Goal: Task Accomplishment & Management: Manage account settings

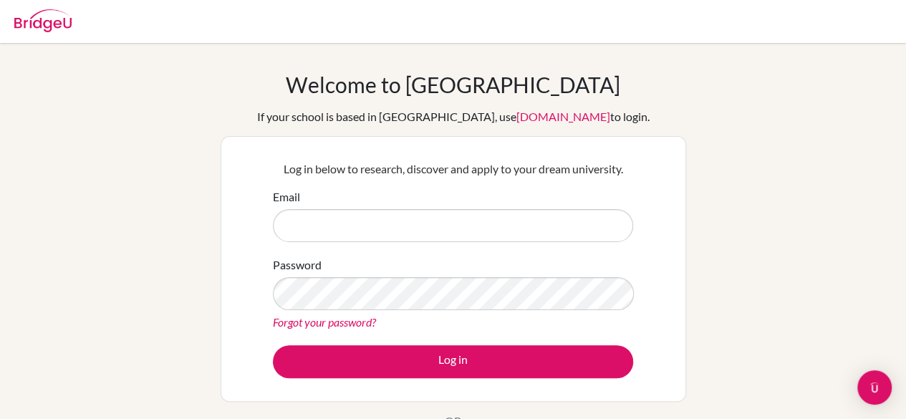
type input "m"
type input "mizna.khan@sampoernaacademy.net"
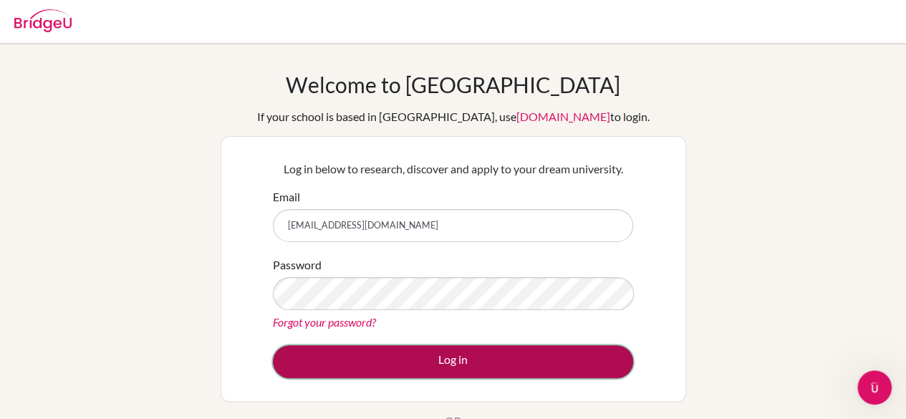
click at [337, 345] on button "Log in" at bounding box center [453, 361] width 360 height 33
click at [343, 350] on button "Log in" at bounding box center [453, 361] width 360 height 33
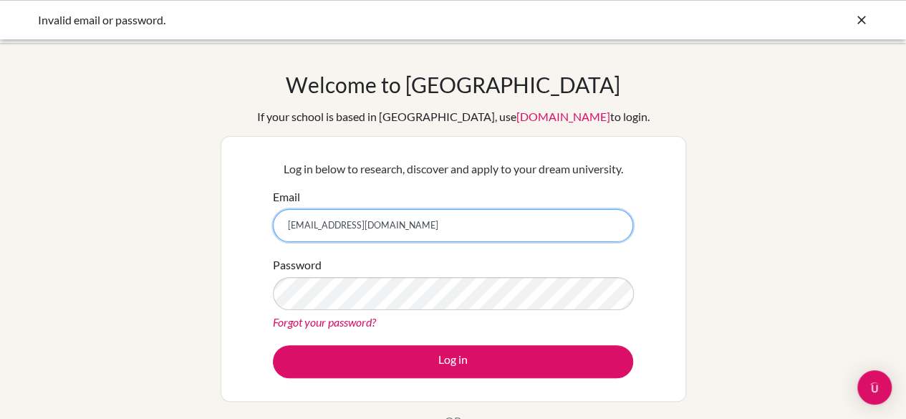
click at [289, 229] on input "mizna.khan@sampoernaacademy.net" at bounding box center [453, 225] width 360 height 33
click at [292, 229] on input "mizna.khan@sampoernaacademy.net" at bounding box center [453, 225] width 360 height 33
type input "[EMAIL_ADDRESS][DOMAIN_NAME]"
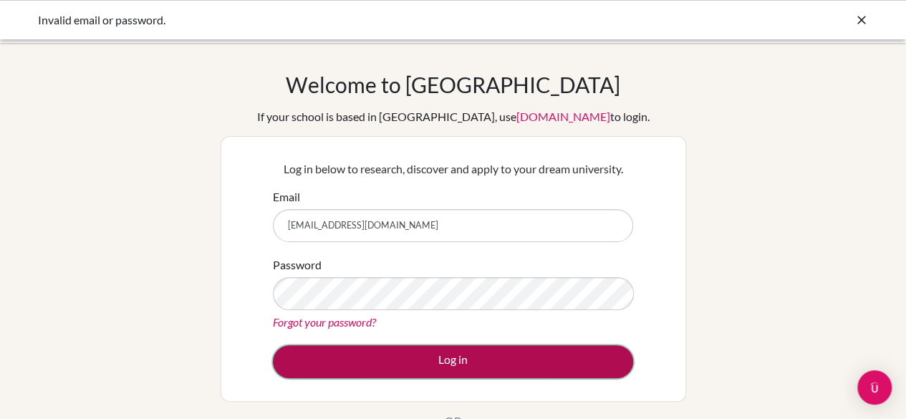
click at [317, 368] on button "Log in" at bounding box center [453, 361] width 360 height 33
click at [375, 353] on button "Log in" at bounding box center [453, 361] width 360 height 33
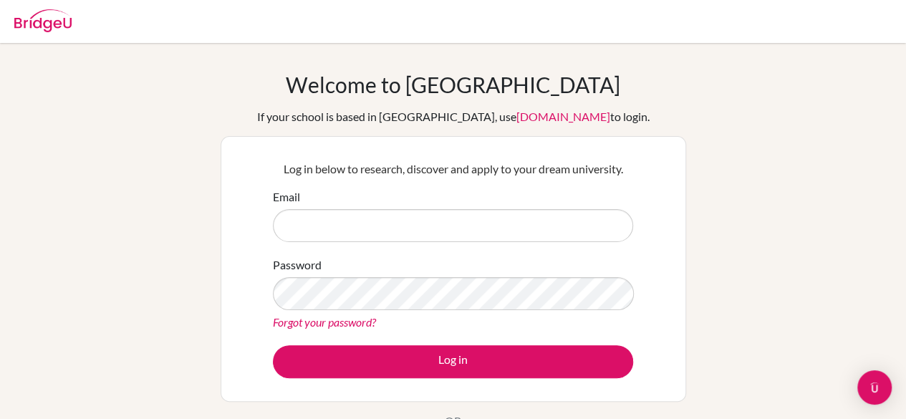
click at [474, 236] on input "Email" at bounding box center [453, 225] width 360 height 33
drag, startPoint x: 474, startPoint y: 236, endPoint x: 367, endPoint y: 191, distance: 116.8
click at [367, 191] on div "Email" at bounding box center [453, 215] width 360 height 54
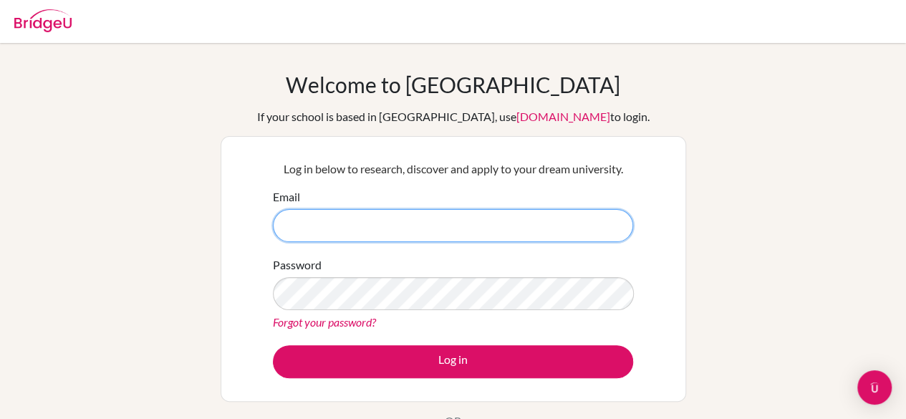
click at [357, 230] on input "Email" at bounding box center [453, 225] width 360 height 33
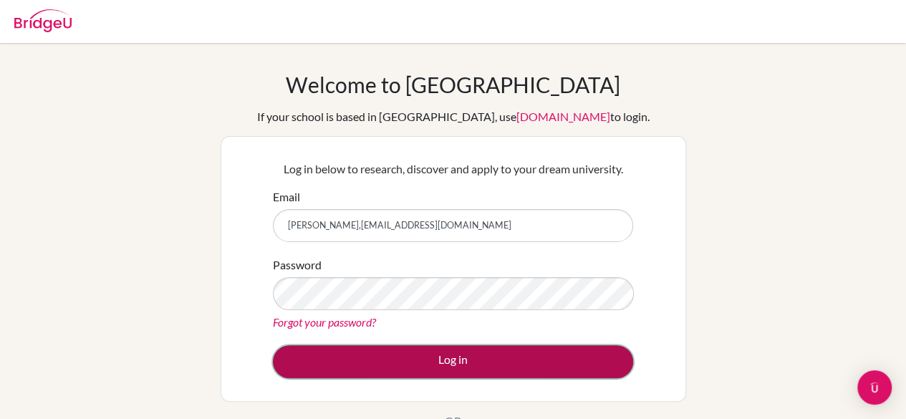
click at [350, 347] on button "Log in" at bounding box center [453, 361] width 360 height 33
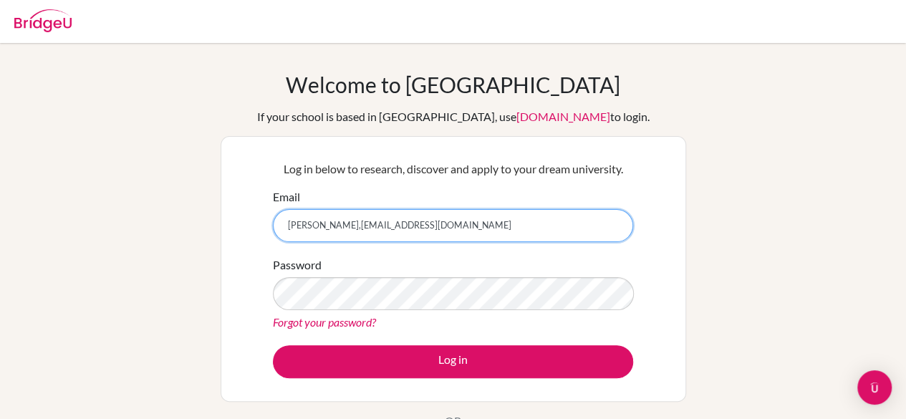
click at [461, 239] on input "Mizna,khan@sampoernaacademy.net" at bounding box center [453, 225] width 360 height 33
click at [420, 225] on input "Mizna,khan@sampoernaacademy.net" at bounding box center [453, 225] width 360 height 33
click at [313, 230] on input "Mizna,khan@sampoernaacademynet" at bounding box center [453, 225] width 360 height 33
click at [455, 231] on input "Mizna.khan@sampoernaacademynet" at bounding box center [453, 225] width 360 height 33
click at [418, 227] on input "Mizna.khan@sampoernaacademynet" at bounding box center [453, 225] width 360 height 33
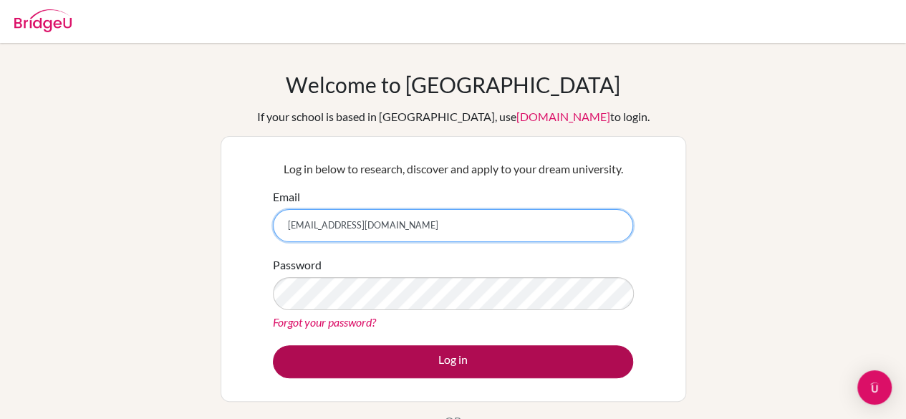
type input "Mizna.khan@sampoernaacademy.net"
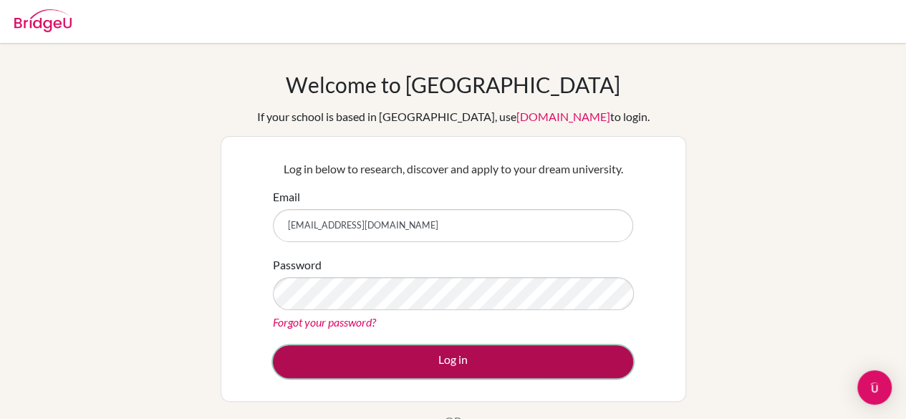
click at [435, 352] on button "Log in" at bounding box center [453, 361] width 360 height 33
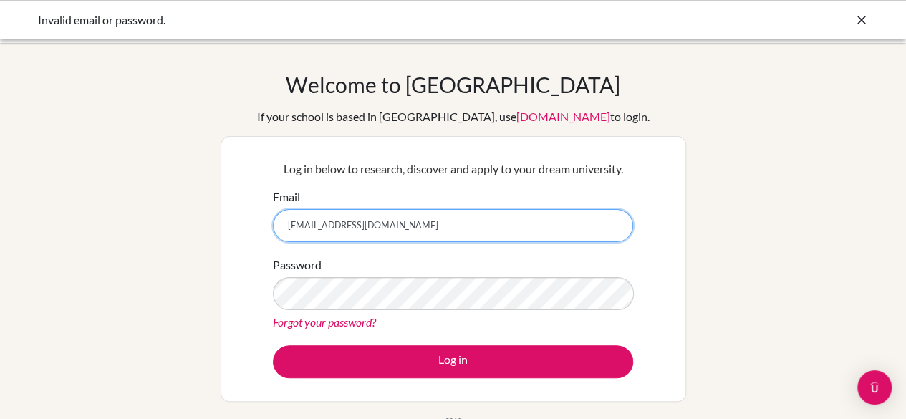
click at [318, 228] on input "Mizna.khan@sampoernaacademy.net" at bounding box center [453, 225] width 360 height 33
click at [296, 229] on input "Mizna.khan@sampoernaacademy.net" at bounding box center [453, 225] width 360 height 33
type input "[EMAIL_ADDRESS][DOMAIN_NAME]"
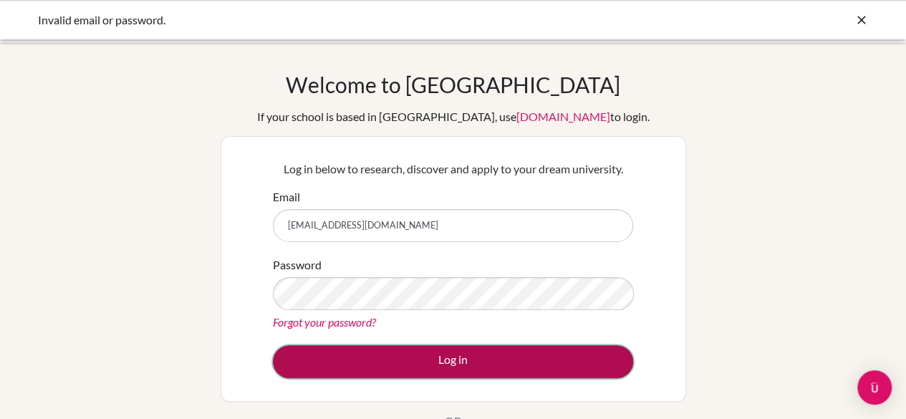
click at [416, 361] on button "Log in" at bounding box center [453, 361] width 360 height 33
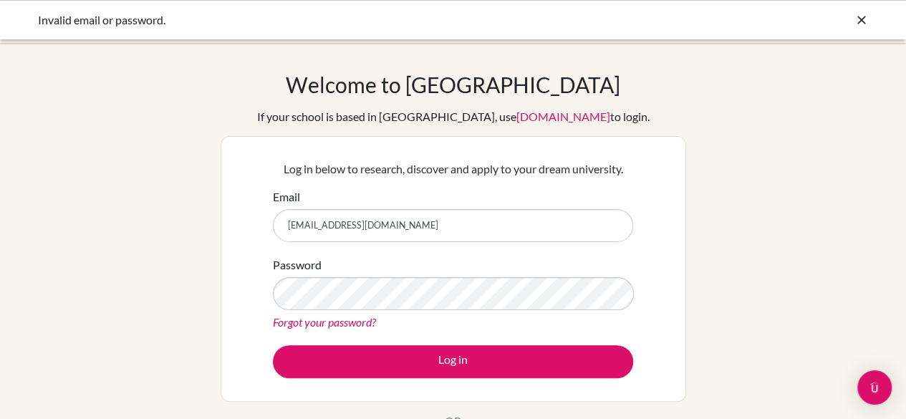
click at [315, 322] on link "Forgot your password?" at bounding box center [324, 322] width 103 height 14
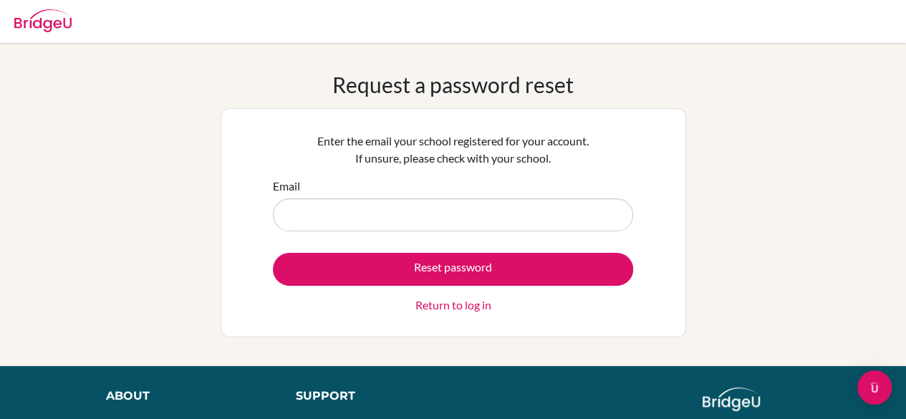
click at [379, 226] on input "Email" at bounding box center [453, 214] width 360 height 33
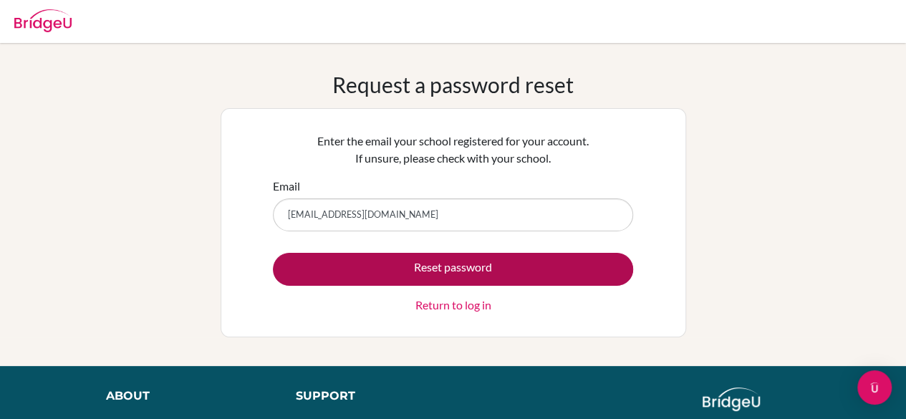
type input "[EMAIL_ADDRESS][DOMAIN_NAME]"
click at [389, 256] on button "Reset password" at bounding box center [453, 269] width 360 height 33
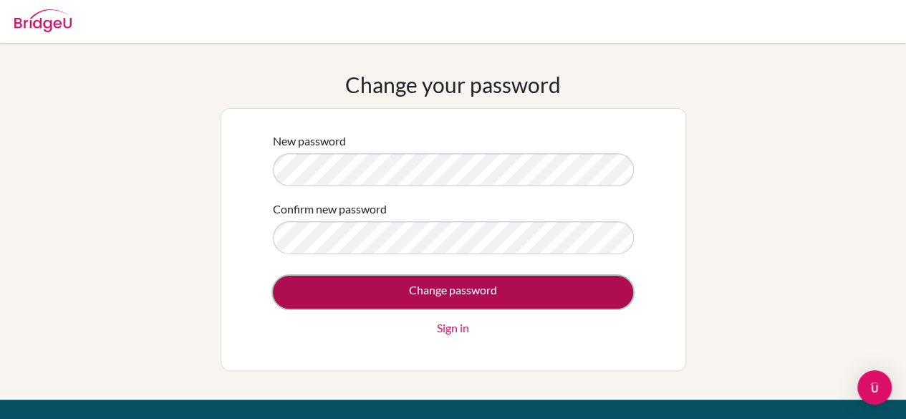
click at [334, 288] on input "Change password" at bounding box center [453, 292] width 360 height 33
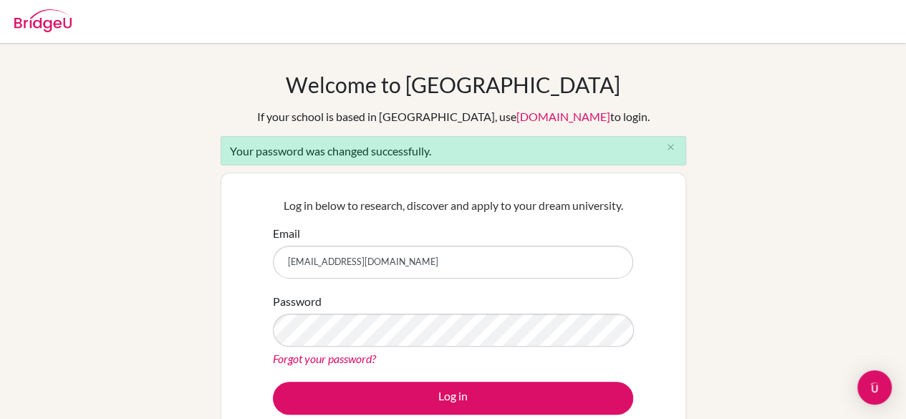
type input "[EMAIL_ADDRESS][DOMAIN_NAME]"
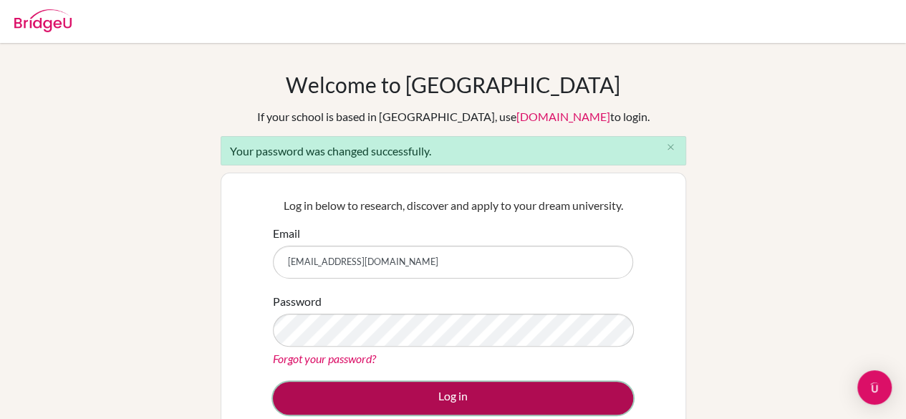
click at [313, 385] on button "Log in" at bounding box center [453, 398] width 360 height 33
